Goal: Information Seeking & Learning: Learn about a topic

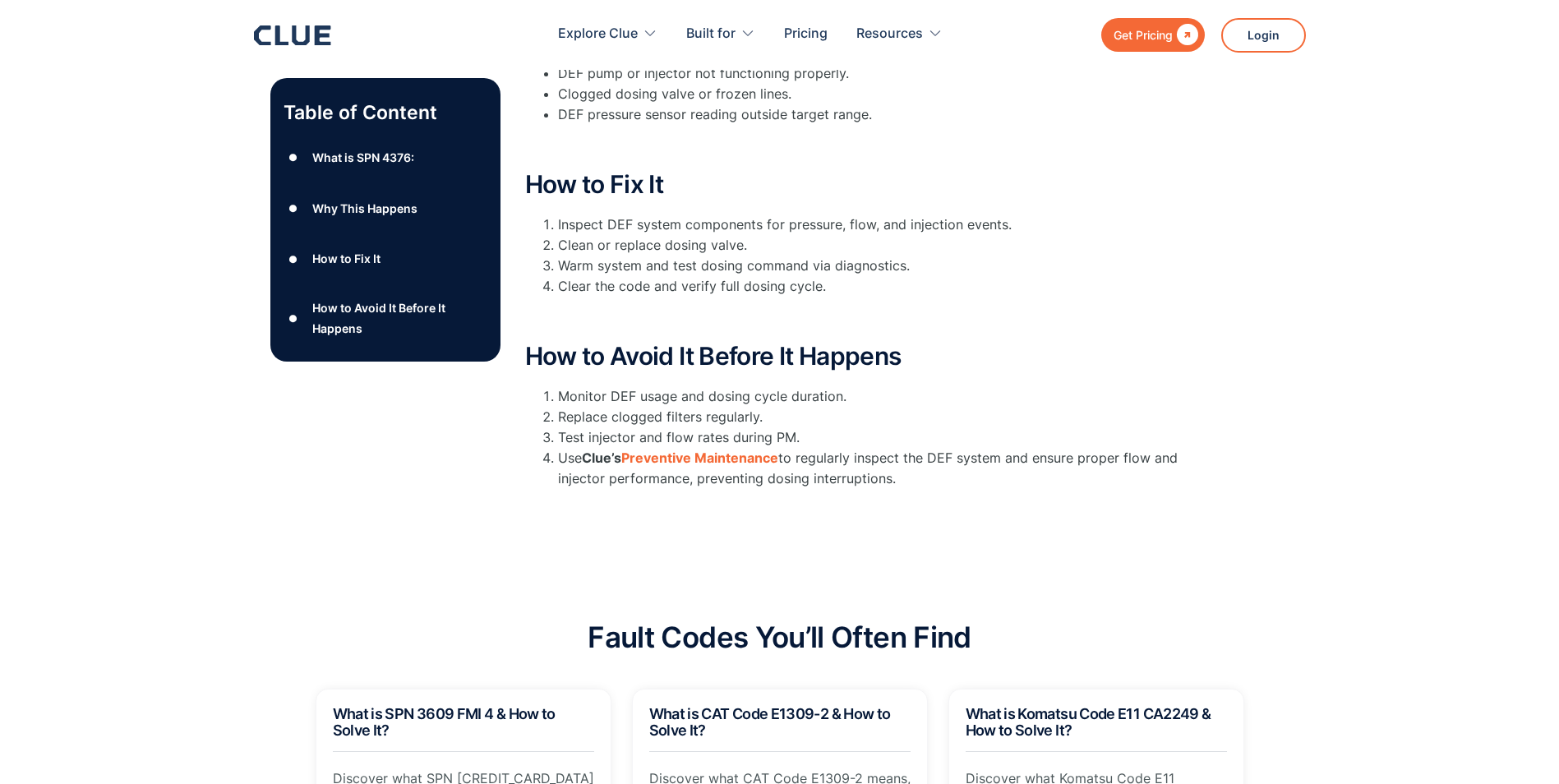
scroll to position [657, 0]
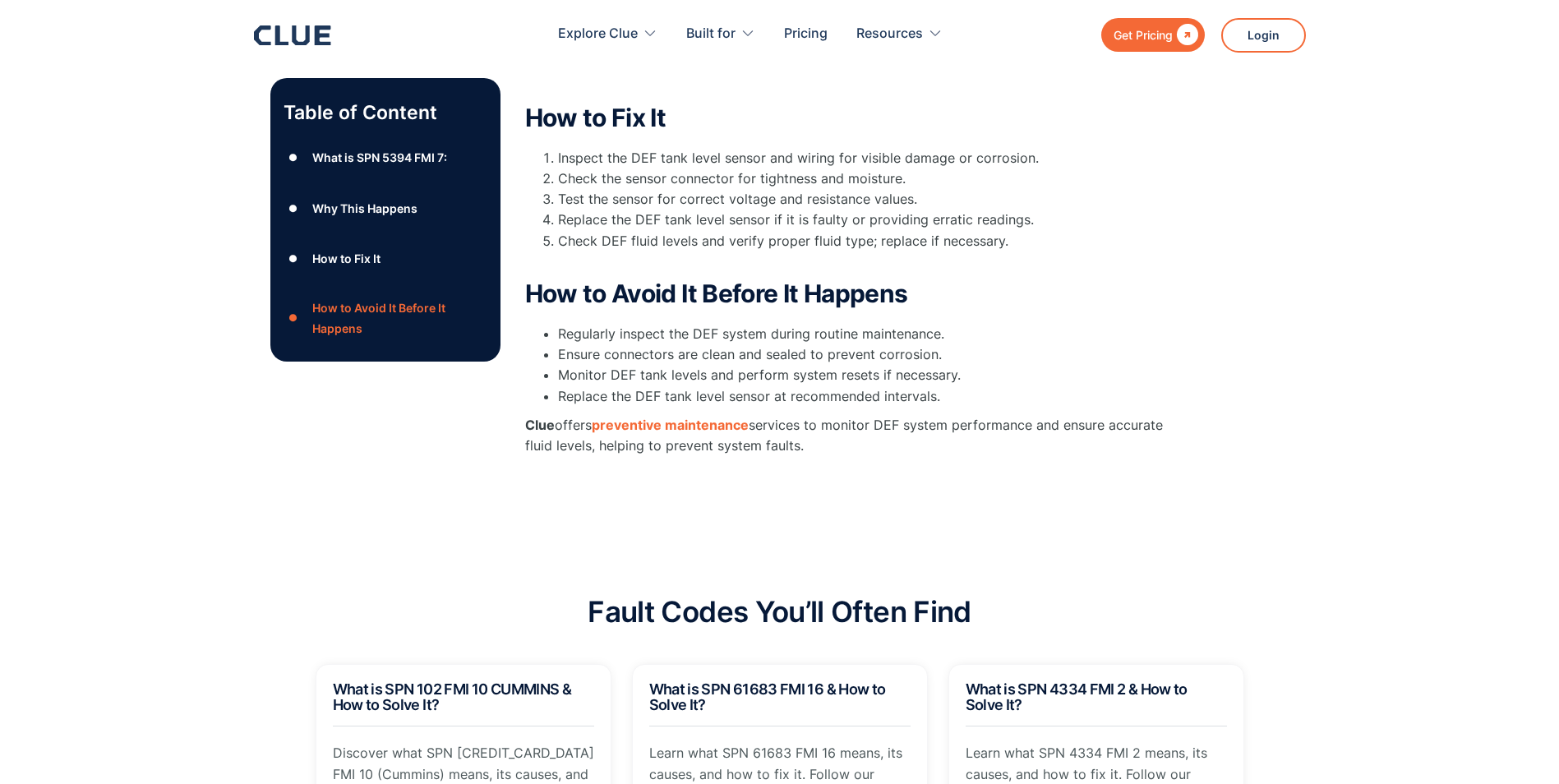
scroll to position [657, 0]
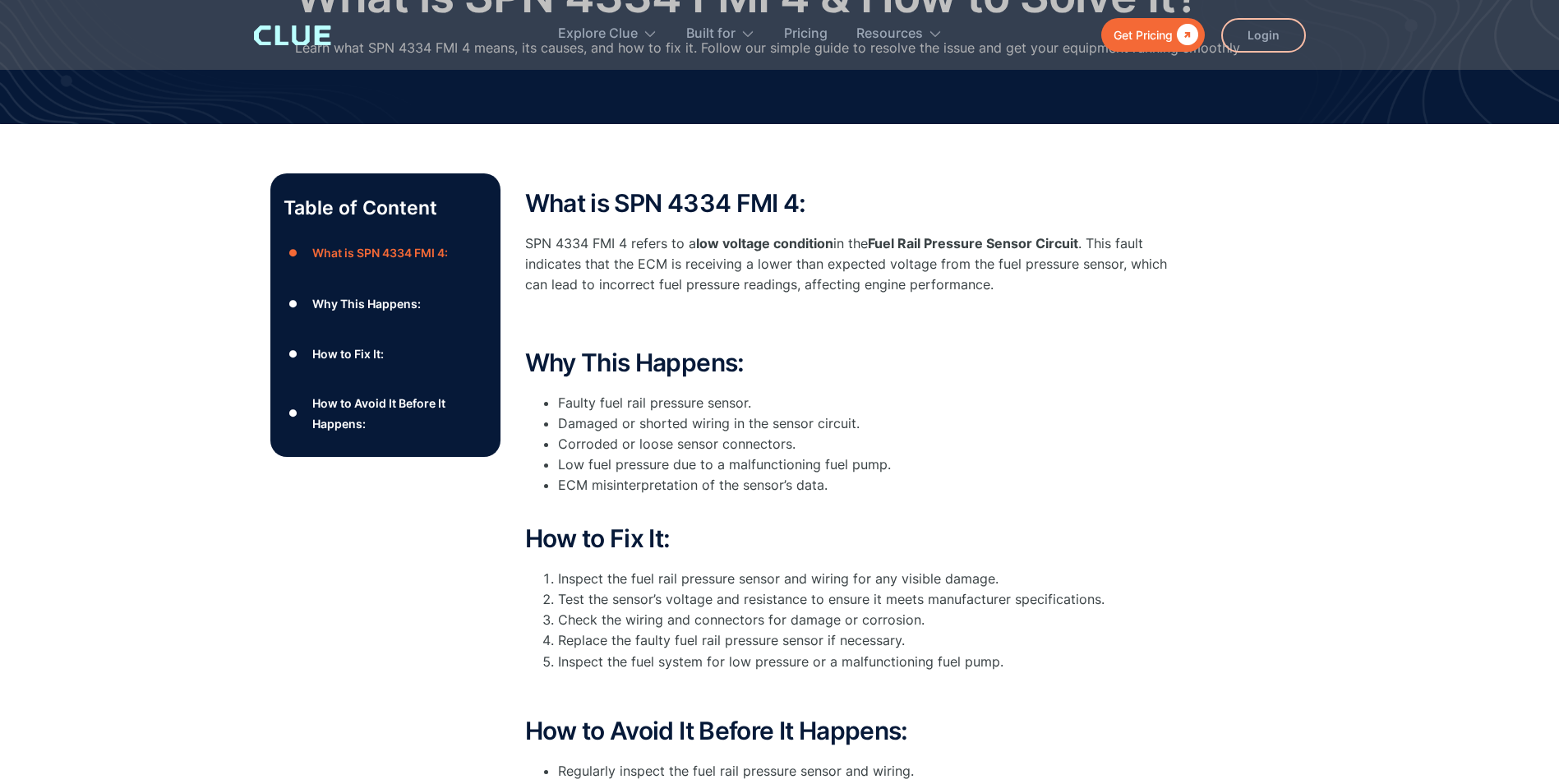
scroll to position [164, 0]
